Goal: Transaction & Acquisition: Download file/media

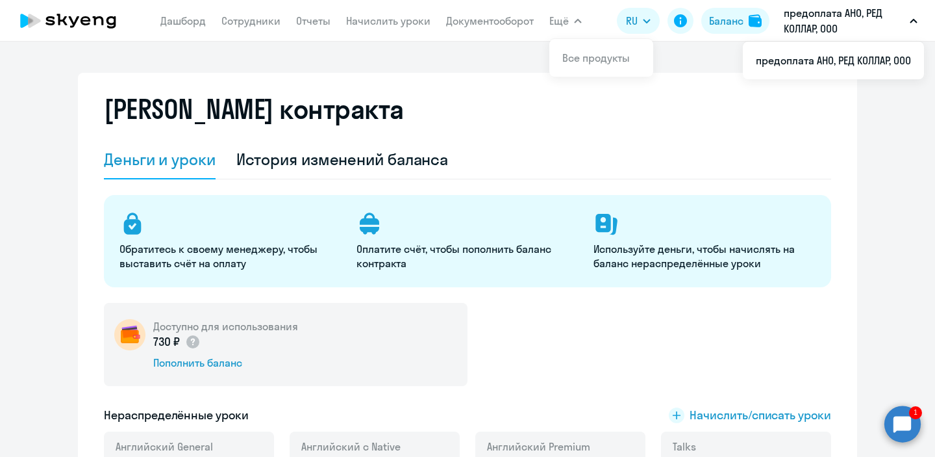
select select "english_adult_not_native_speaker"
click at [498, 19] on link "Документооборот" at bounding box center [490, 20] width 88 height 13
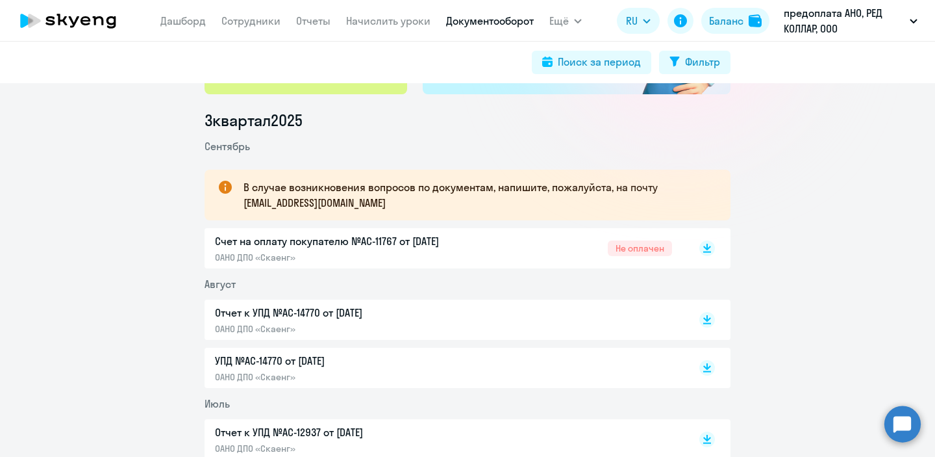
scroll to position [160, 0]
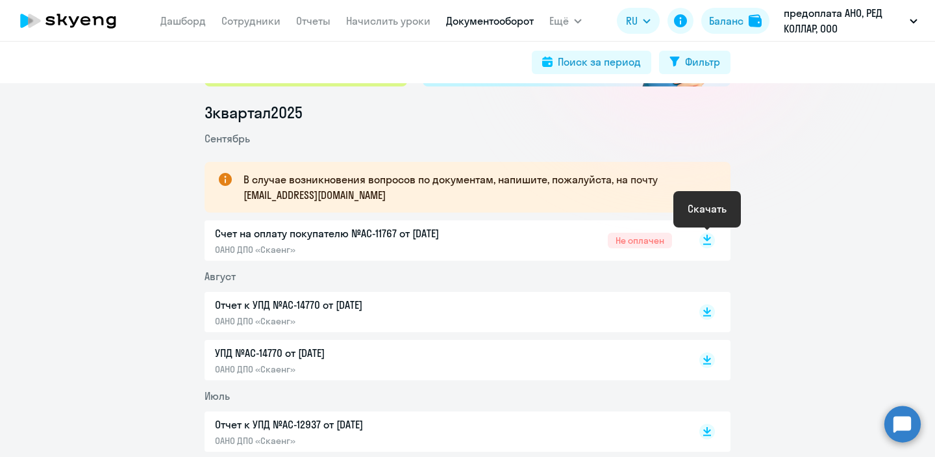
click at [707, 239] on icon at bounding box center [707, 237] width 8 height 6
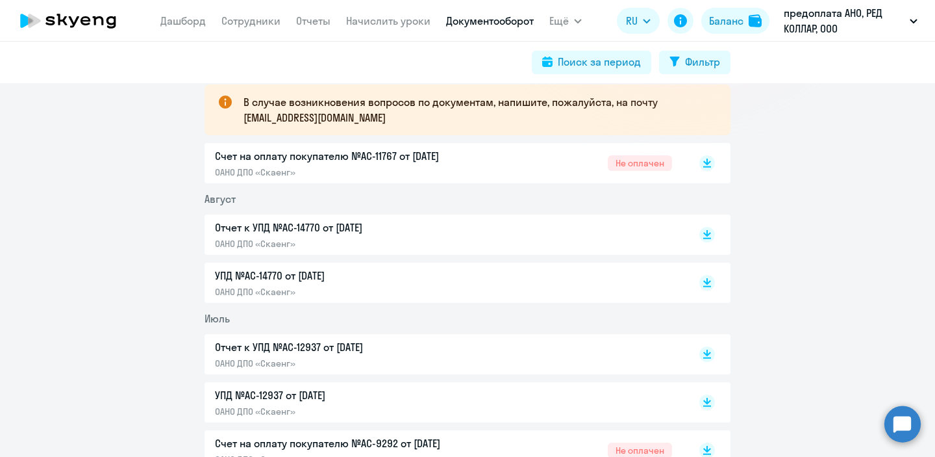
scroll to position [234, 0]
